Goal: Task Accomplishment & Management: Manage account settings

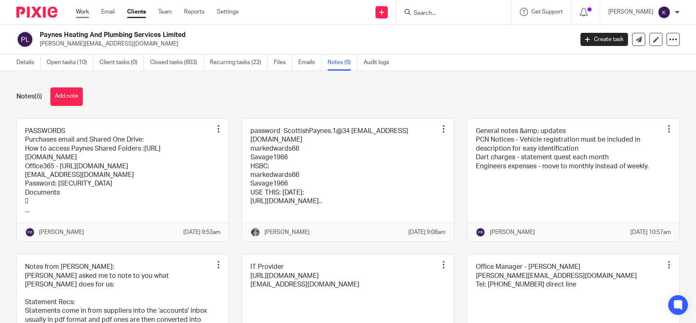
click at [82, 11] on link "Work" at bounding box center [82, 12] width 13 height 8
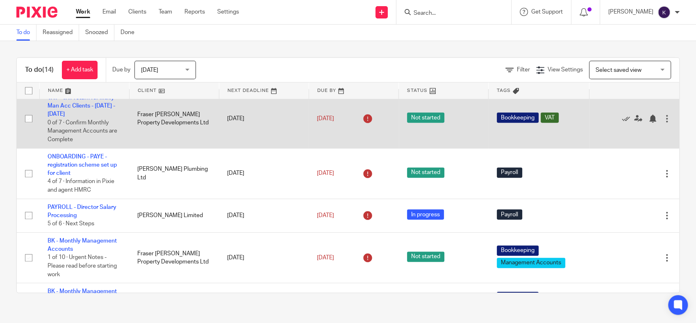
scroll to position [457, 0]
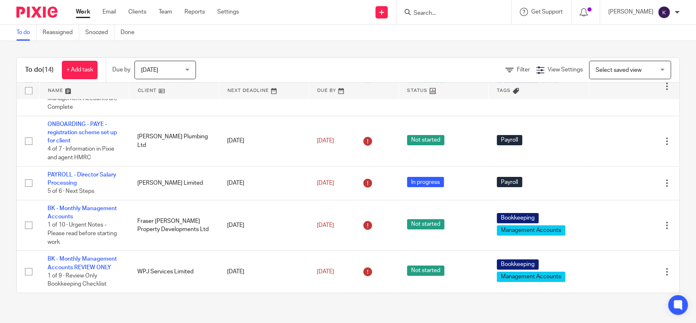
click at [189, 72] on div "Today Today" at bounding box center [164, 70] width 61 height 18
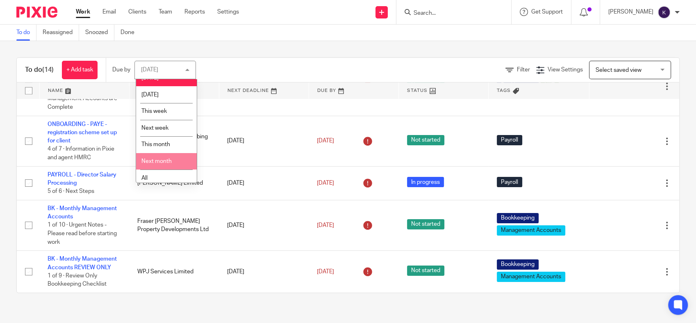
scroll to position [14, 0]
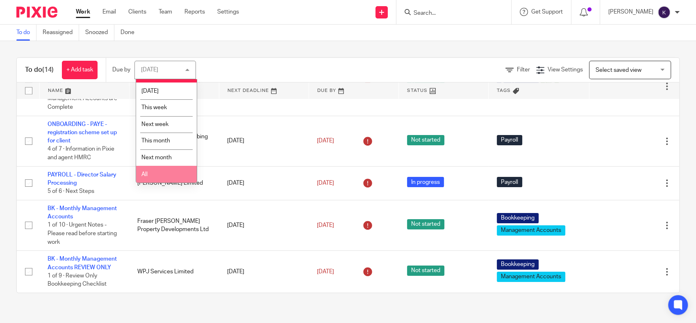
click at [164, 172] on li "All" at bounding box center [166, 174] width 61 height 17
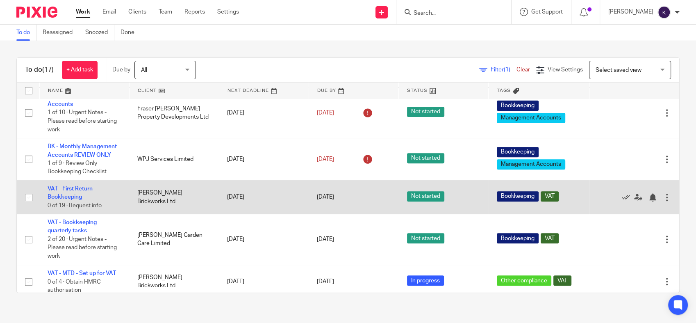
scroll to position [575, 0]
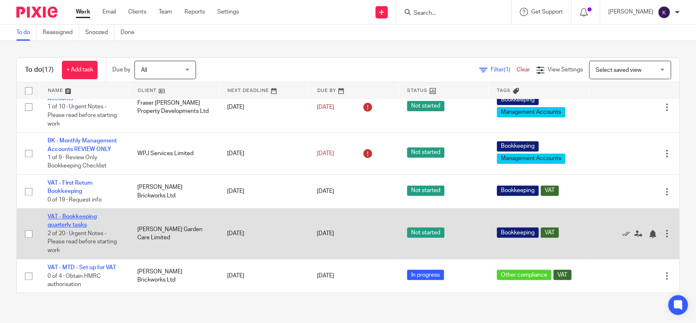
click at [75, 221] on link "VAT - Bookkeeping quarterly tasks" at bounding box center [72, 221] width 49 height 14
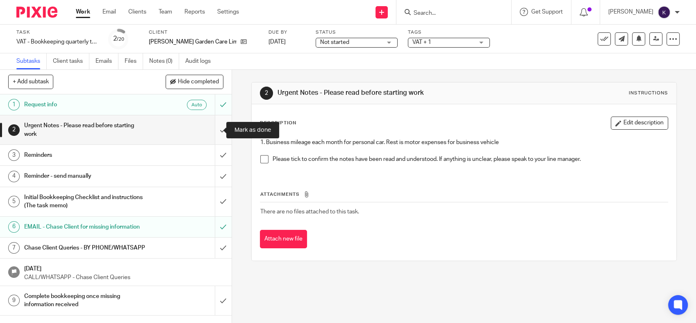
click at [211, 127] on input "submit" at bounding box center [116, 129] width 232 height 29
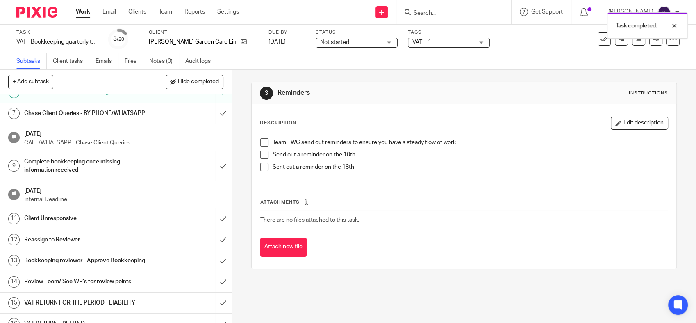
scroll to position [136, 0]
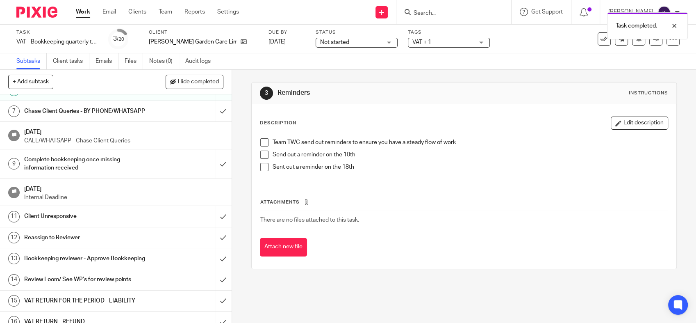
click at [93, 243] on h1 "Reassign to Reviewer" at bounding box center [85, 237] width 122 height 12
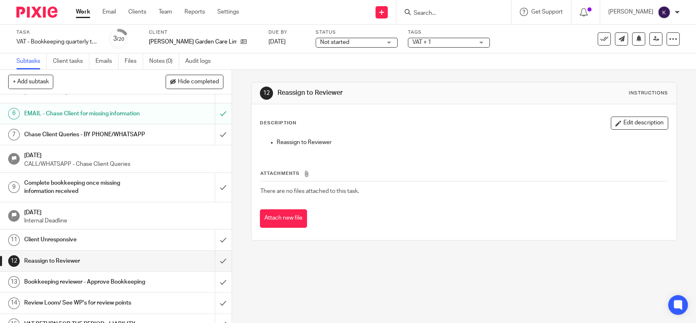
scroll to position [136, 0]
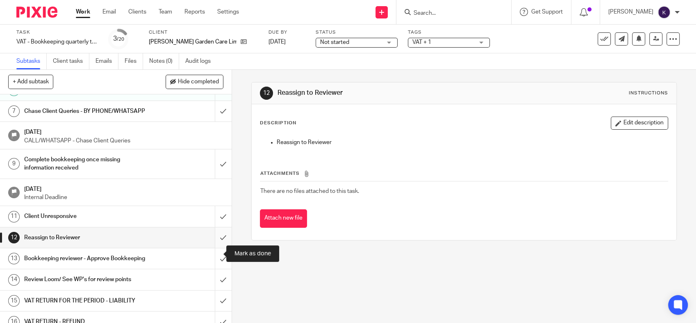
click at [215, 248] on input "submit" at bounding box center [116, 237] width 232 height 20
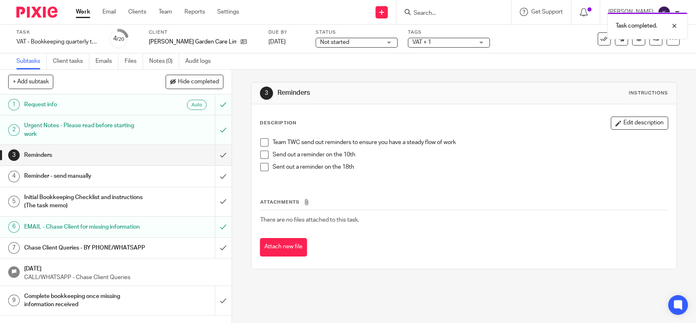
scroll to position [255, 0]
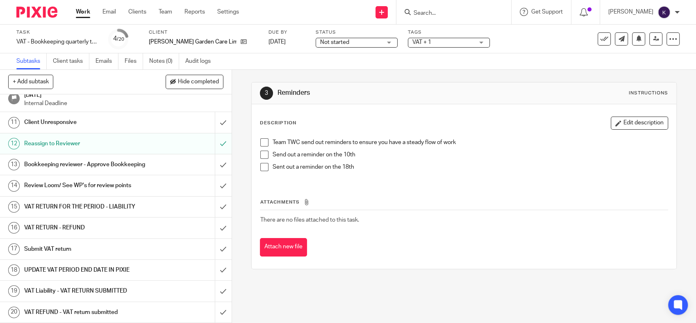
click at [98, 159] on h1 "Bookkeeping reviewer - Approve Bookkeeping" at bounding box center [85, 164] width 122 height 12
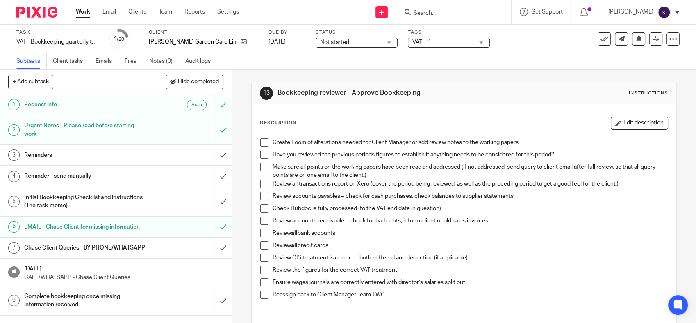
click at [264, 141] on span at bounding box center [264, 142] width 8 height 8
click at [260, 157] on span at bounding box center [264, 154] width 8 height 8
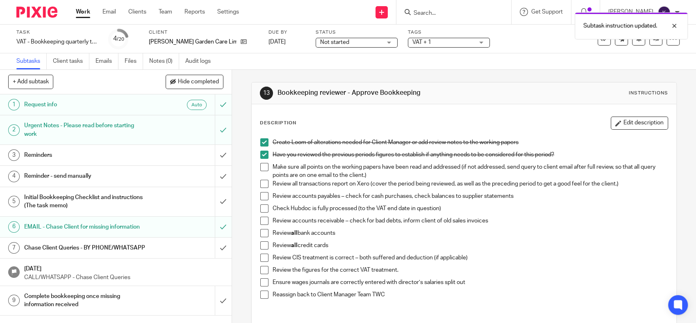
click at [262, 172] on li "Make sure all points on the working papers have been read and addressed (if not…" at bounding box center [463, 171] width 407 height 17
click at [262, 166] on span at bounding box center [264, 167] width 8 height 8
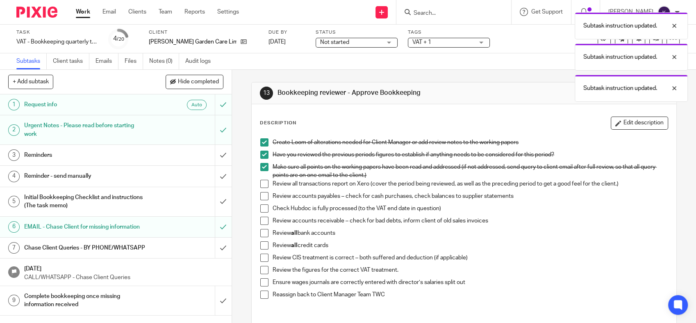
click at [262, 180] on span at bounding box center [264, 184] width 8 height 8
click at [263, 198] on span at bounding box center [264, 196] width 8 height 8
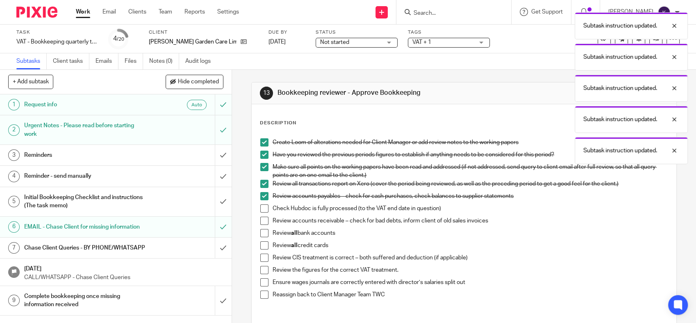
click at [263, 214] on li "Check Hubdoc is fully processed (to the VAT end date in question)" at bounding box center [463, 210] width 407 height 12
click at [262, 208] on span at bounding box center [264, 208] width 8 height 8
click at [262, 224] on span at bounding box center [264, 220] width 8 height 8
click at [264, 231] on span at bounding box center [264, 233] width 8 height 8
click at [262, 244] on span at bounding box center [264, 245] width 8 height 8
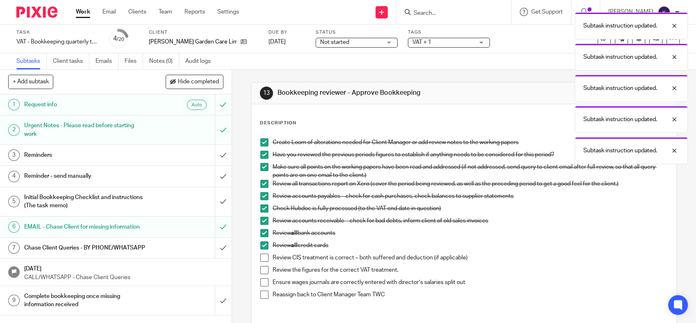
click at [262, 258] on span at bounding box center [264, 257] width 8 height 8
click at [260, 272] on span at bounding box center [264, 270] width 8 height 8
click at [262, 282] on span at bounding box center [264, 282] width 8 height 8
click at [260, 295] on span at bounding box center [264, 294] width 8 height 8
click at [542, 73] on div "Subtask instruction updated. Subtask instruction updated. Subtask instruction u…" at bounding box center [518, 86] width 340 height 156
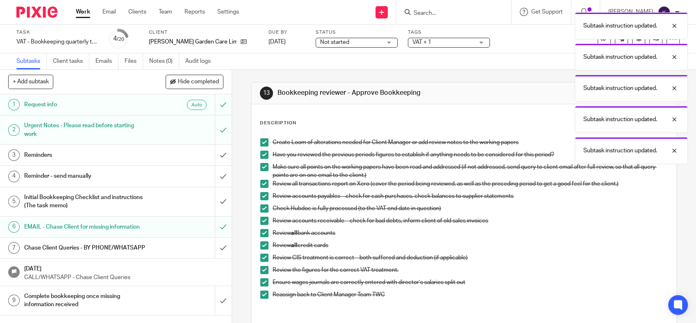
click at [489, 73] on div "Subtask instruction updated. Subtask instruction updated. Subtask instruction u…" at bounding box center [518, 86] width 340 height 156
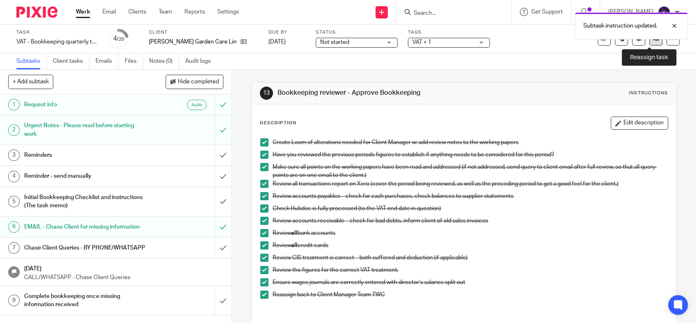
click at [649, 41] on link at bounding box center [655, 38] width 13 height 13
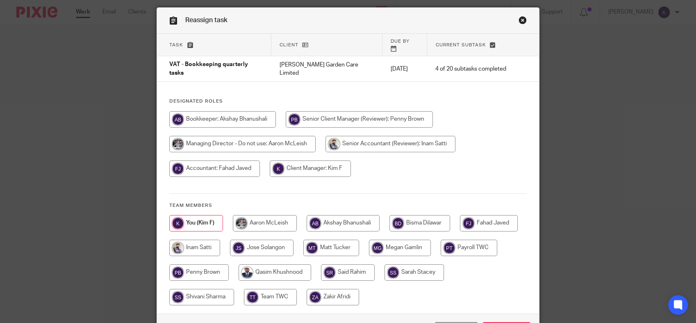
scroll to position [45, 0]
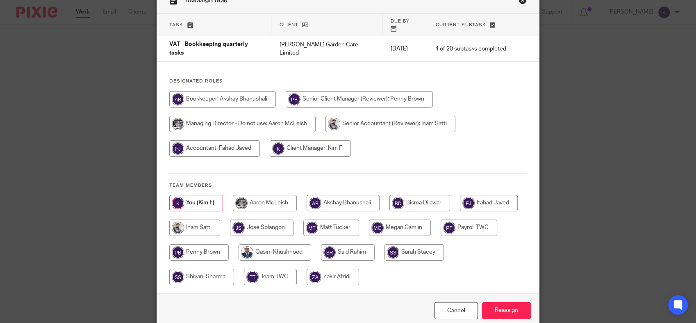
click at [340, 195] on input "radio" at bounding box center [343, 203] width 73 height 16
radio input "true"
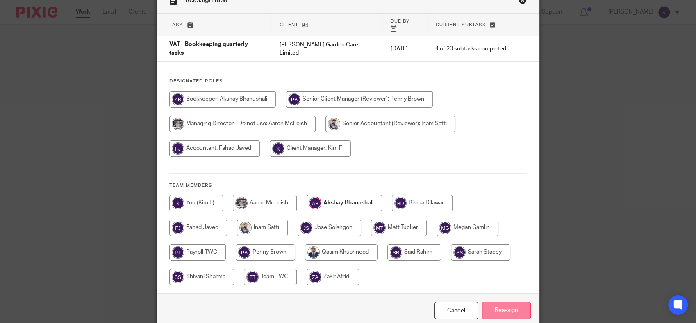
click at [498, 302] on input "Reassign" at bounding box center [506, 311] width 49 height 18
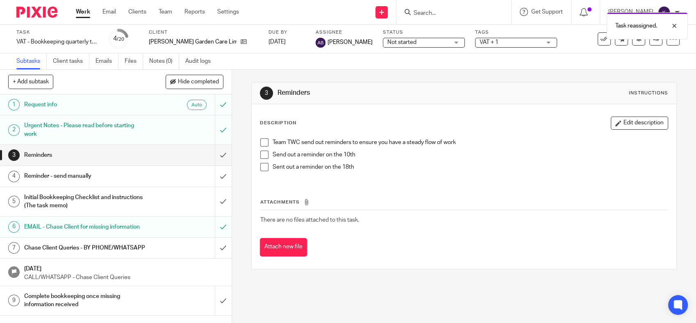
click at [47, 11] on img at bounding box center [36, 12] width 41 height 11
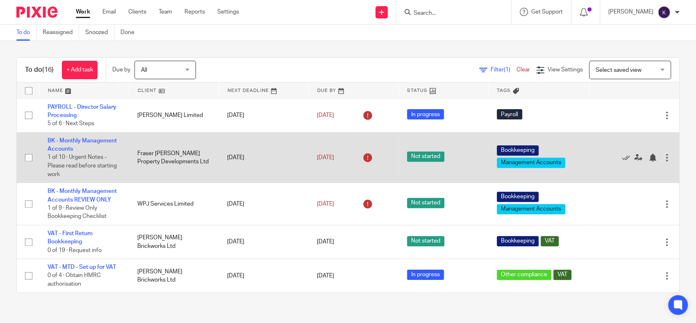
scroll to position [525, 0]
